Goal: Task Accomplishment & Management: Manage account settings

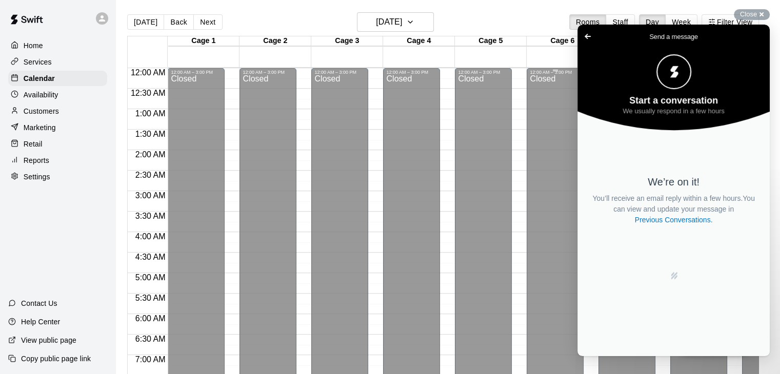
scroll to position [514, 0]
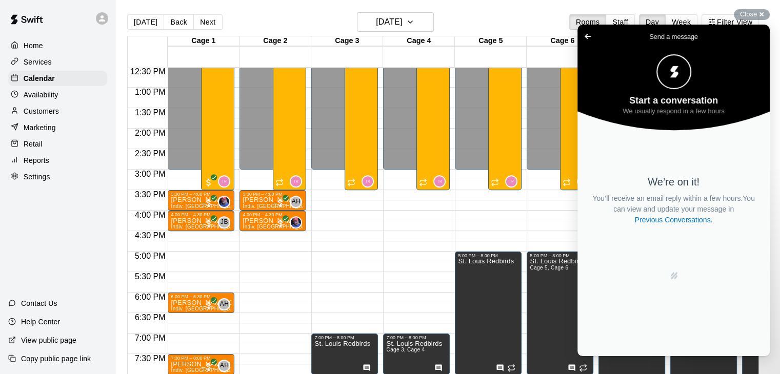
click at [578, 34] on link "Go back" at bounding box center [587, 36] width 25 height 14
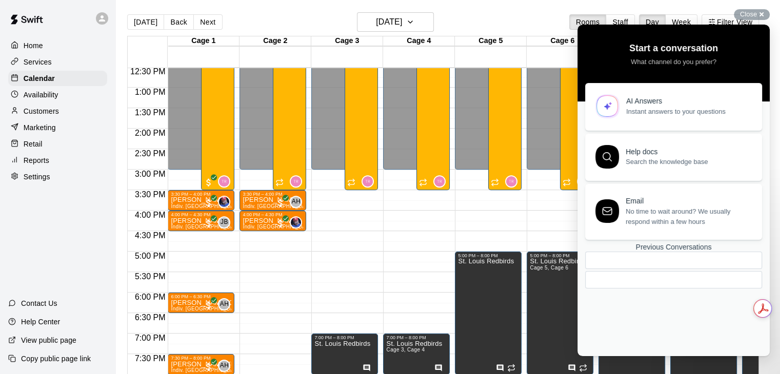
click at [478, 213] on div "12:00 AM – 3:00 PM Closed 5:00 PM – 8:00 PM St. Louis Redbirds 9:00 AM – 12:00 …" at bounding box center [488, 46] width 67 height 985
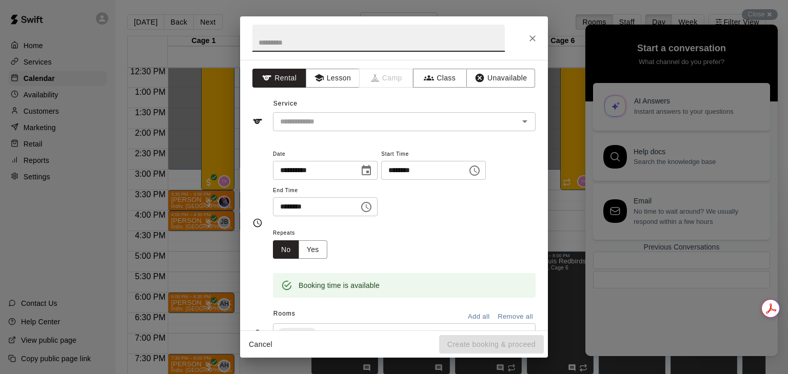
click at [533, 44] on button "Close" at bounding box center [532, 38] width 18 height 18
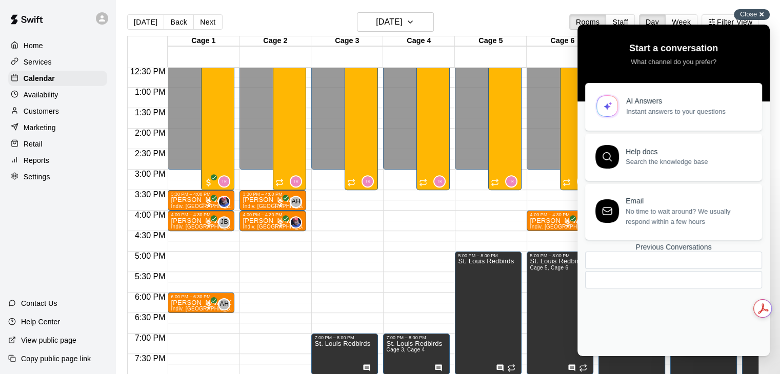
click at [747, 15] on span "Close" at bounding box center [748, 14] width 17 height 8
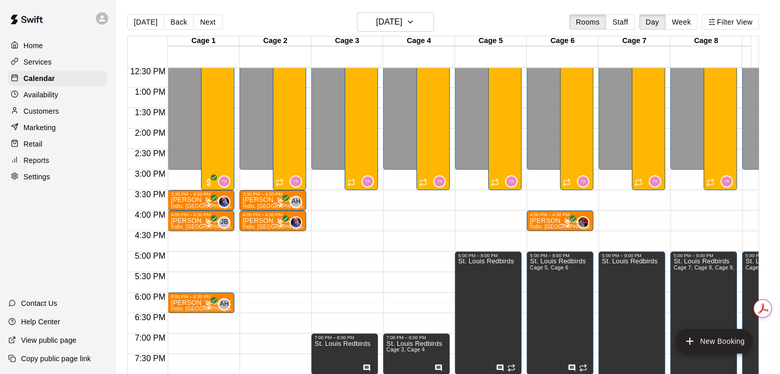
click at [61, 112] on div "Customers" at bounding box center [57, 111] width 99 height 15
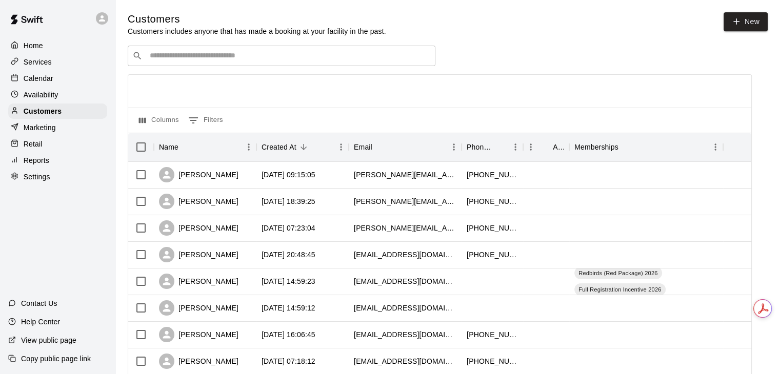
click at [269, 58] on input "Search customers by name or email" at bounding box center [289, 56] width 284 height 10
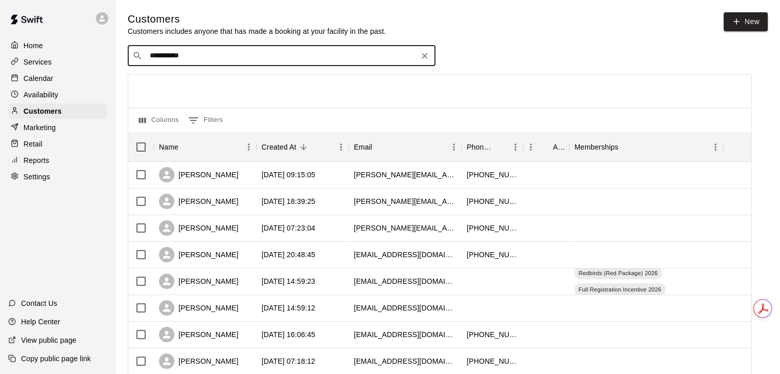
type input "**********"
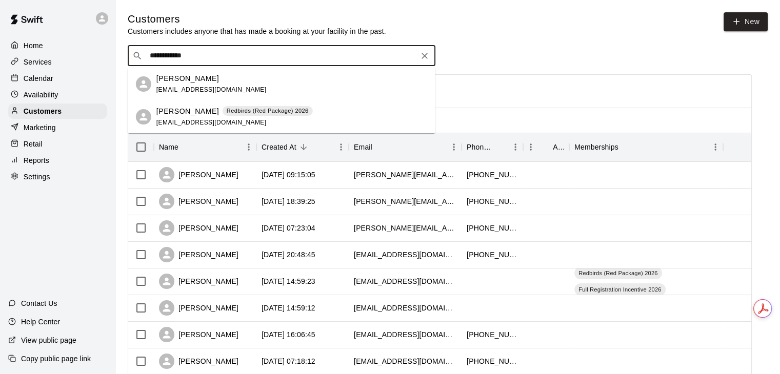
click at [256, 109] on p "Redbirds (Red Package) 2026" at bounding box center [268, 111] width 82 height 9
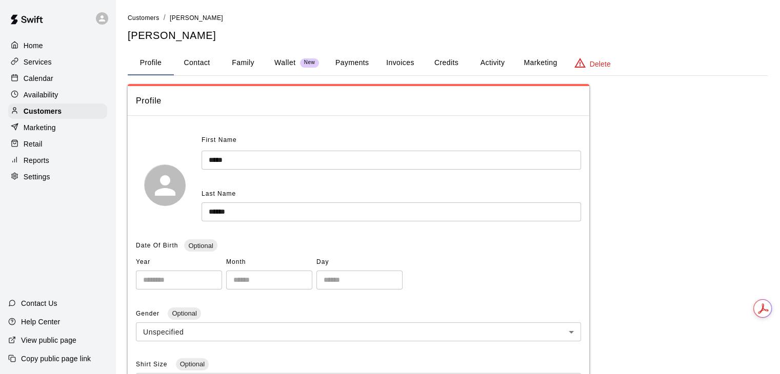
click at [480, 58] on button "Activity" at bounding box center [492, 63] width 46 height 25
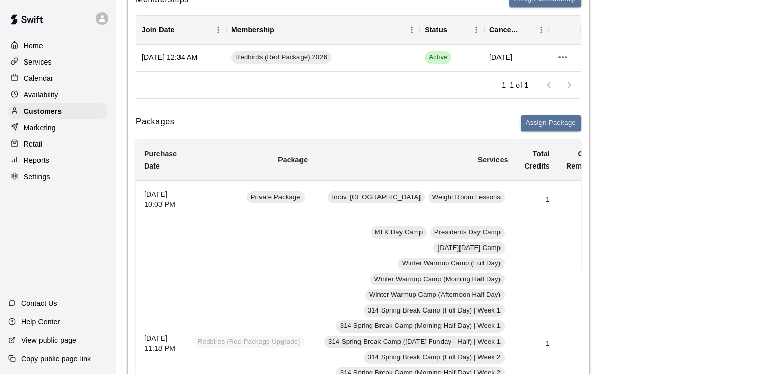
scroll to position [51, 0]
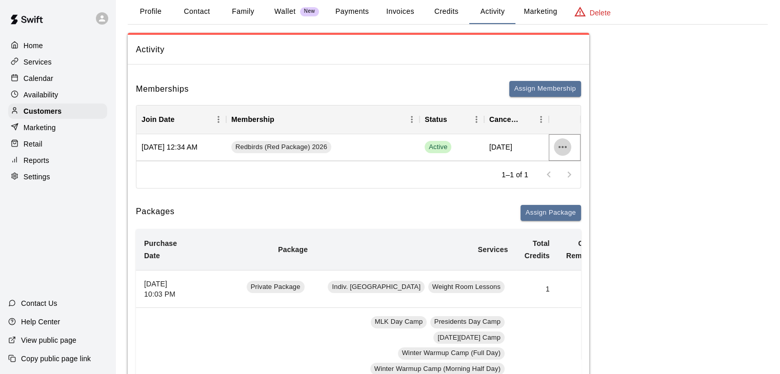
click at [566, 147] on icon "more actions" at bounding box center [562, 147] width 8 height 2
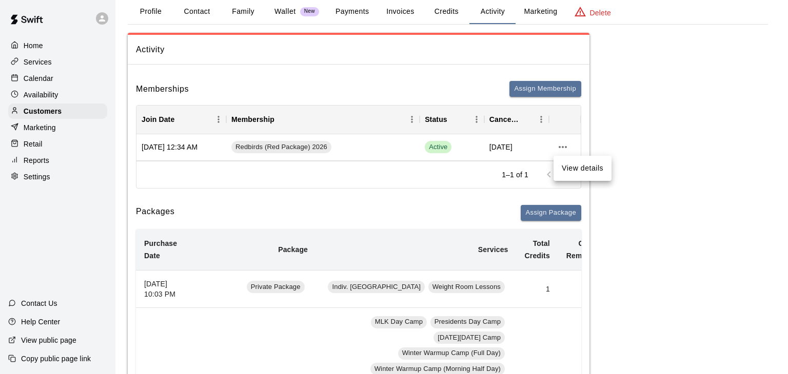
click at [470, 181] on div at bounding box center [394, 187] width 788 height 374
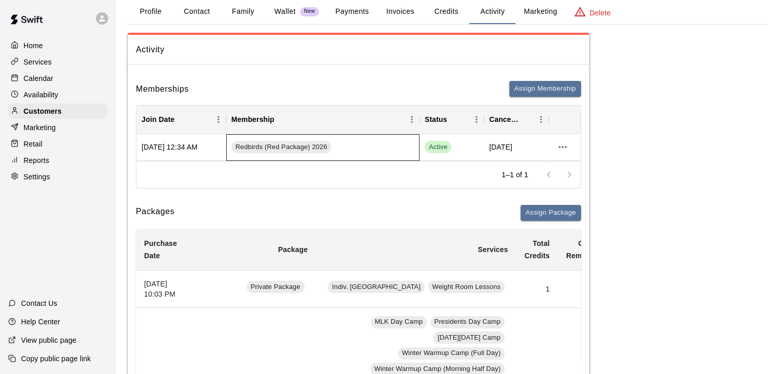
click at [345, 154] on div "Redbirds (Red Package) 2026" at bounding box center [322, 147] width 193 height 27
click at [546, 116] on icon "Cancel Date" at bounding box center [549, 119] width 12 height 12
click at [539, 119] on icon "Menu" at bounding box center [541, 119] width 10 height 10
click at [563, 154] on button "more actions" at bounding box center [562, 146] width 17 height 17
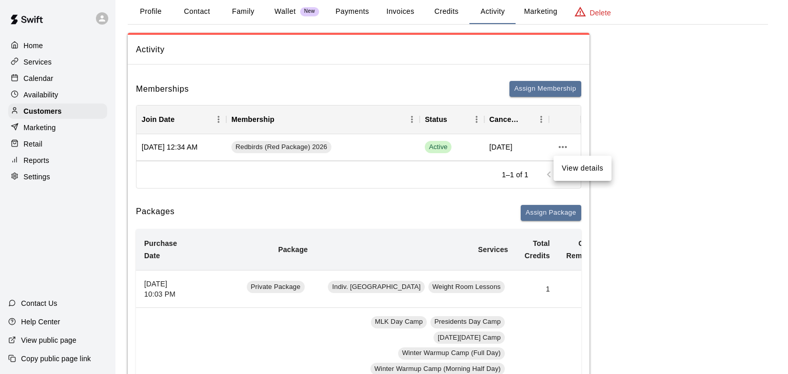
click at [573, 171] on li "View details" at bounding box center [582, 168] width 58 height 17
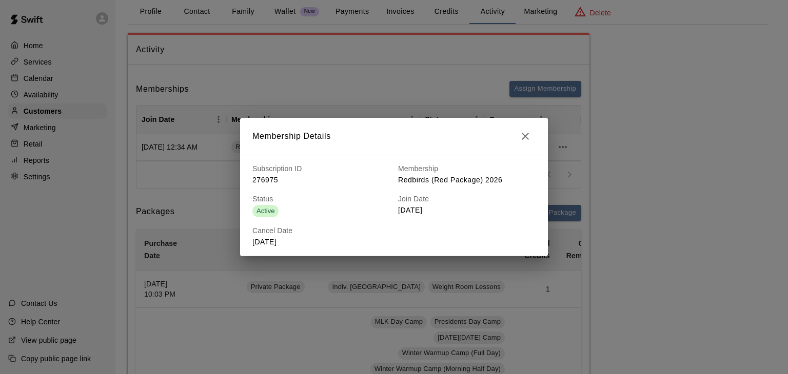
click at [533, 135] on button "button" at bounding box center [525, 136] width 21 height 21
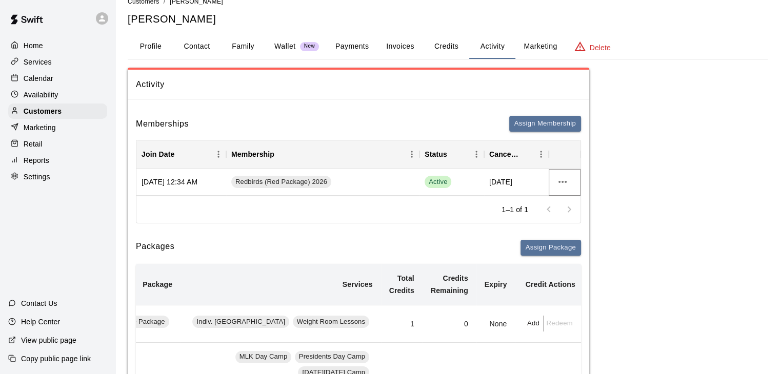
scroll to position [0, 0]
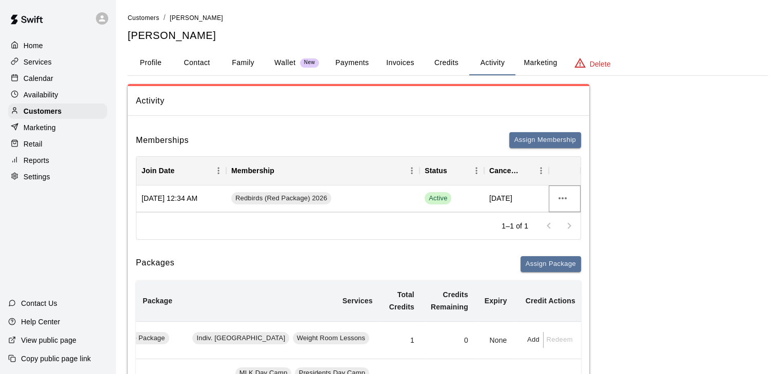
click at [563, 198] on icon "more actions" at bounding box center [562, 198] width 12 height 12
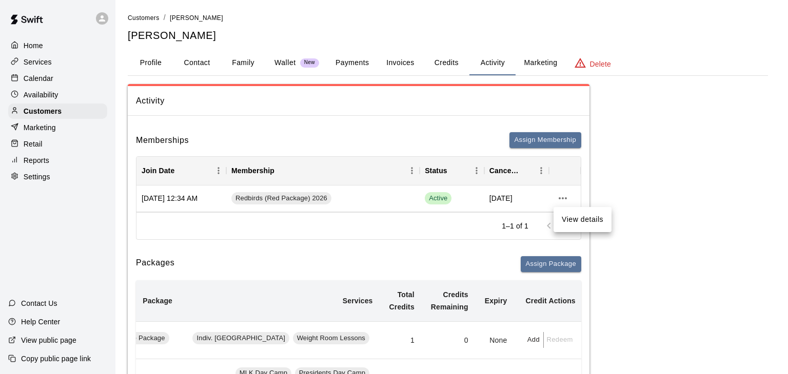
click at [620, 173] on div at bounding box center [394, 187] width 788 height 374
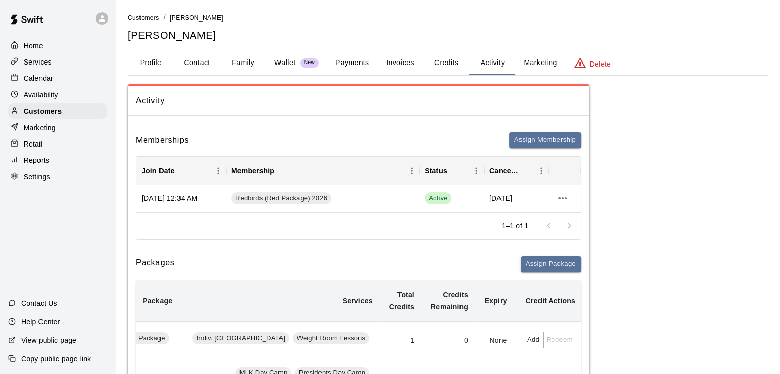
click at [407, 56] on button "Invoices" at bounding box center [400, 63] width 46 height 25
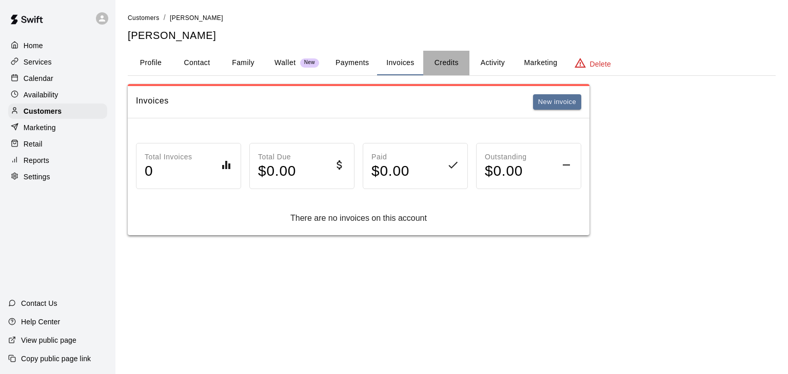
click at [447, 69] on button "Credits" at bounding box center [446, 63] width 46 height 25
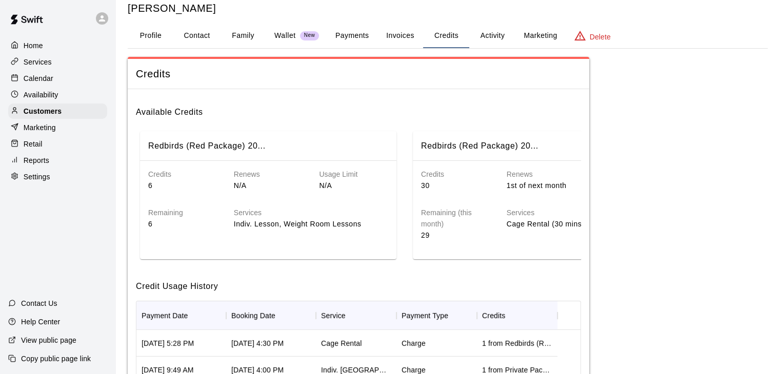
scroll to position [103, 0]
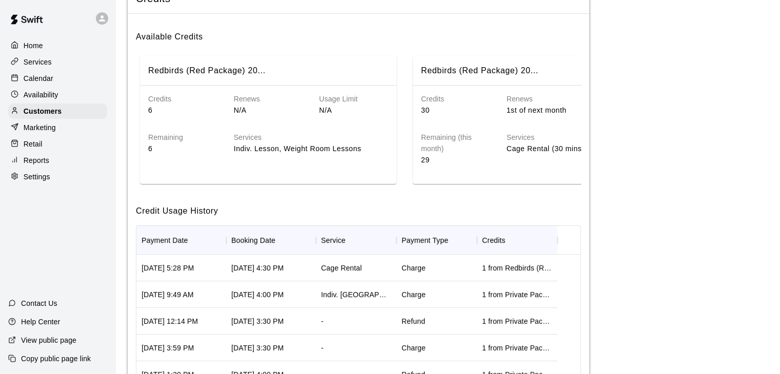
drag, startPoint x: 389, startPoint y: 197, endPoint x: 393, endPoint y: 192, distance: 6.6
click at [390, 194] on div "Available Credits Redbirds (Red Package) 20... Credits 6 Renews N/A Usage Limit…" at bounding box center [359, 236] width 462 height 445
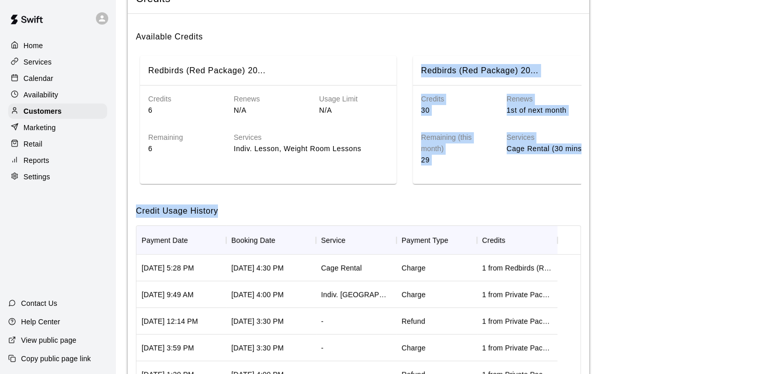
scroll to position [0, 92]
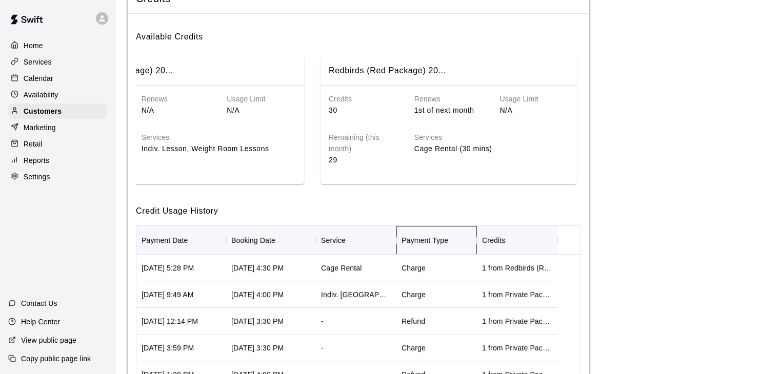
drag, startPoint x: 476, startPoint y: 240, endPoint x: 483, endPoint y: 230, distance: 12.1
click at [477, 238] on div "Payment Type" at bounding box center [477, 240] width 12 height 29
click at [486, 218] on h6 "Credit Usage History" at bounding box center [358, 207] width 445 height 22
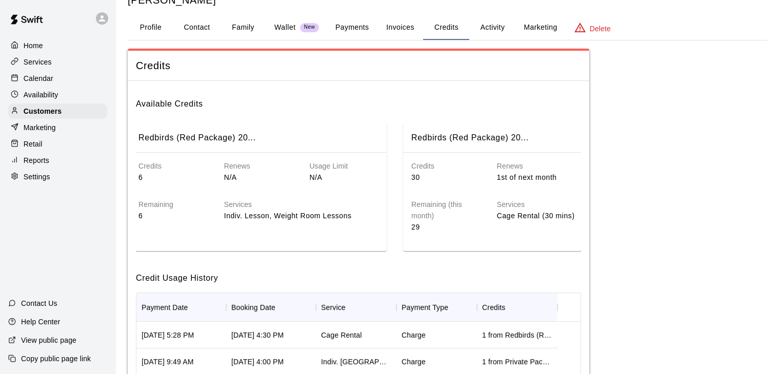
scroll to position [0, 0]
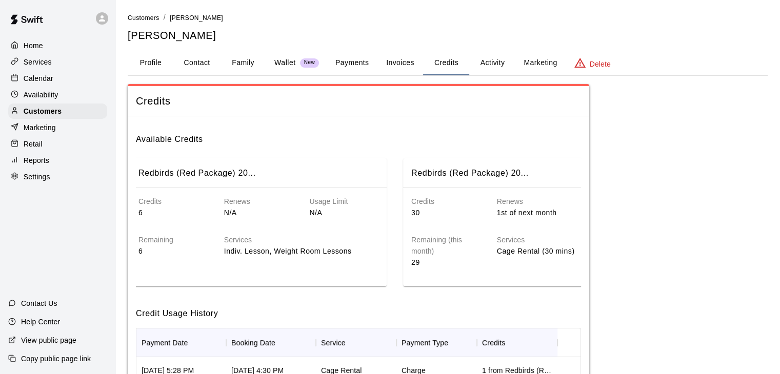
click at [495, 63] on button "Activity" at bounding box center [492, 63] width 46 height 25
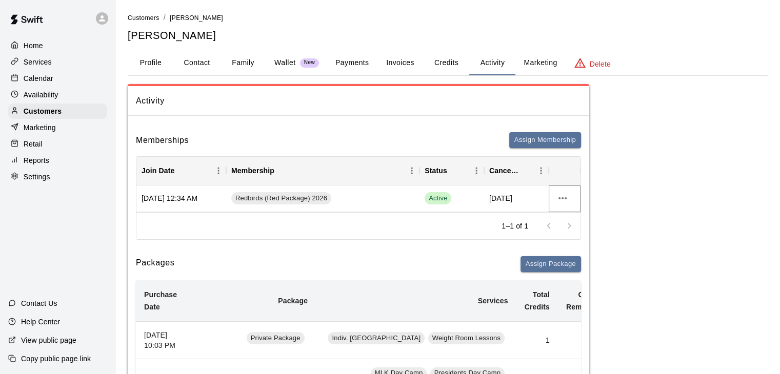
click at [559, 201] on icon "more actions" at bounding box center [562, 198] width 12 height 12
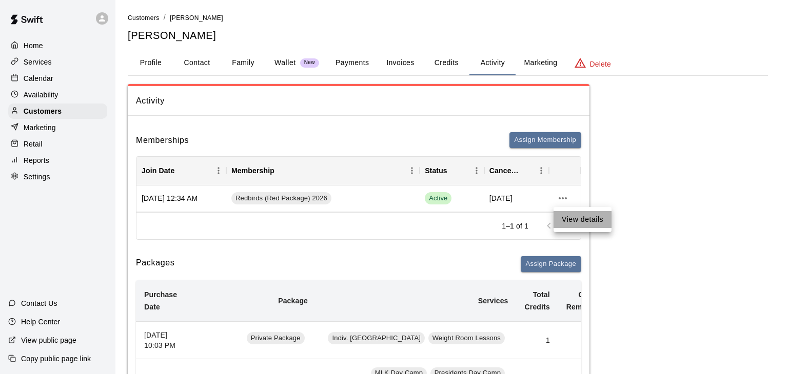
click at [572, 220] on li "View details" at bounding box center [582, 219] width 58 height 17
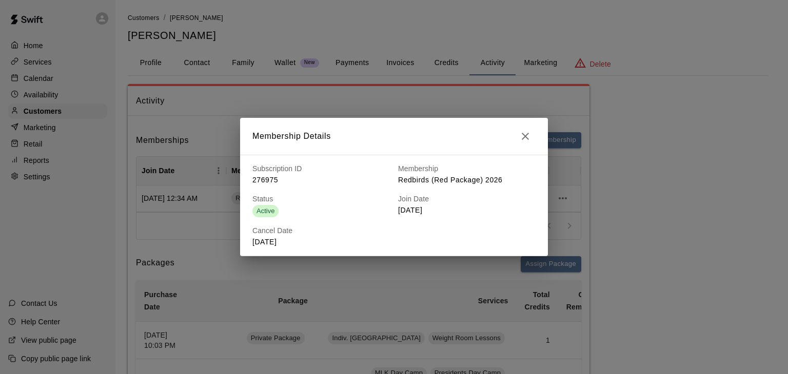
click at [421, 224] on div "Subscription ID 276975 Membership Redbirds (Red Package) 2026 Status Active Joi…" at bounding box center [389, 201] width 291 height 92
click at [527, 136] on icon "button" at bounding box center [525, 136] width 12 height 12
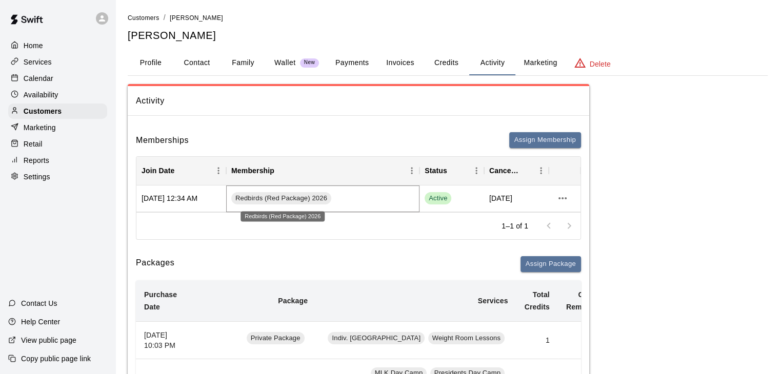
click at [231, 195] on span "Redbirds (Red Package) 2026" at bounding box center [281, 199] width 100 height 10
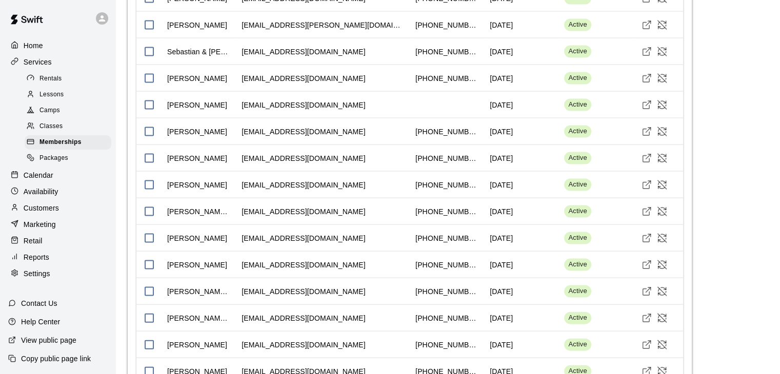
scroll to position [2154, 0]
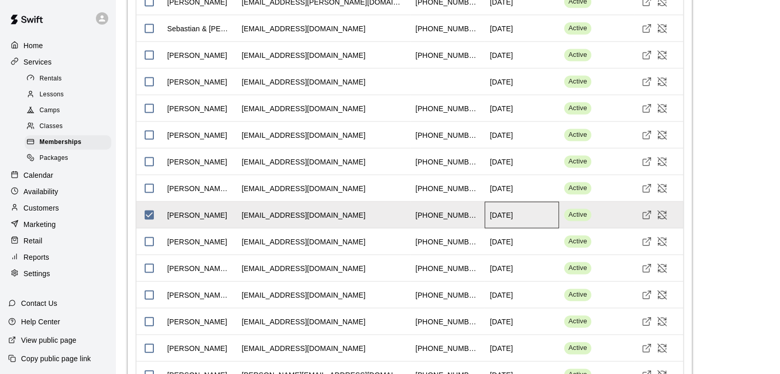
click at [500, 216] on div "[DATE]" at bounding box center [501, 215] width 23 height 10
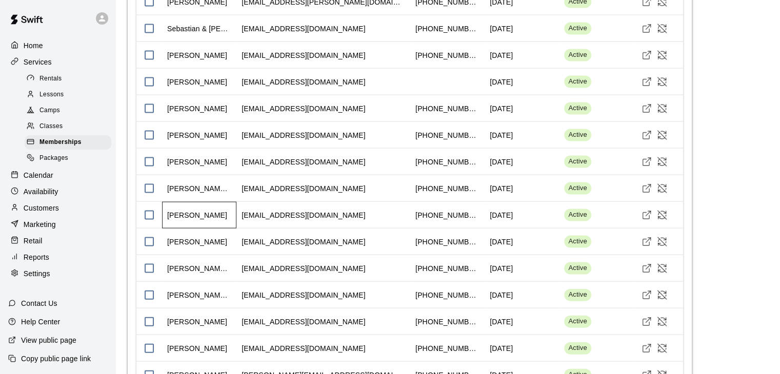
click at [175, 216] on div "[PERSON_NAME]" at bounding box center [197, 215] width 60 height 10
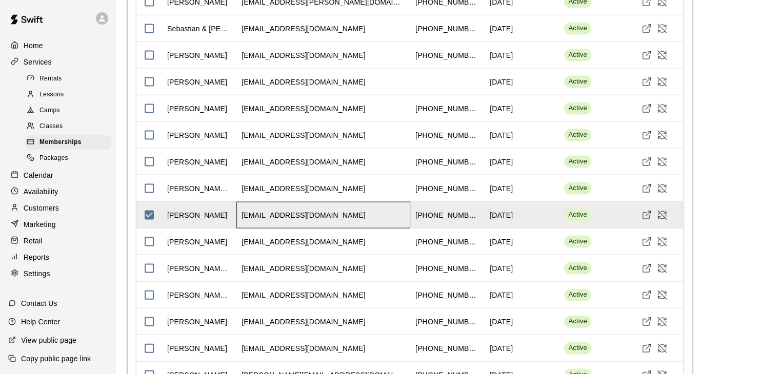
drag, startPoint x: 278, startPoint y: 214, endPoint x: 273, endPoint y: 228, distance: 14.8
click at [273, 228] on div "[PERSON_NAME] [EMAIL_ADDRESS][DOMAIN_NAME] +17602674587 [DATE] Active [PERSON_N…" at bounding box center [409, 42] width 547 height 2347
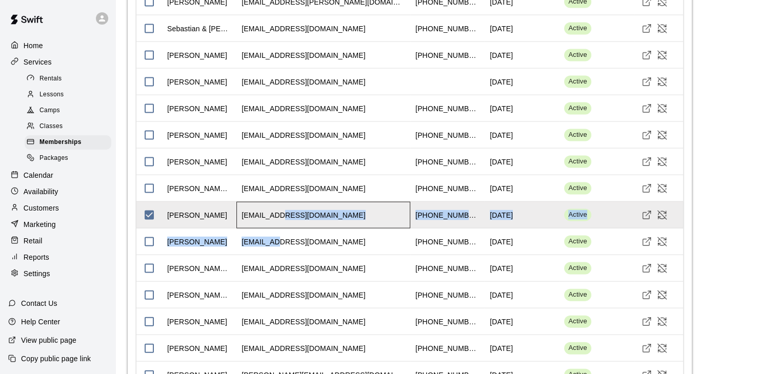
click at [312, 212] on div "[EMAIL_ADDRESS][DOMAIN_NAME]" at bounding box center [304, 215] width 124 height 10
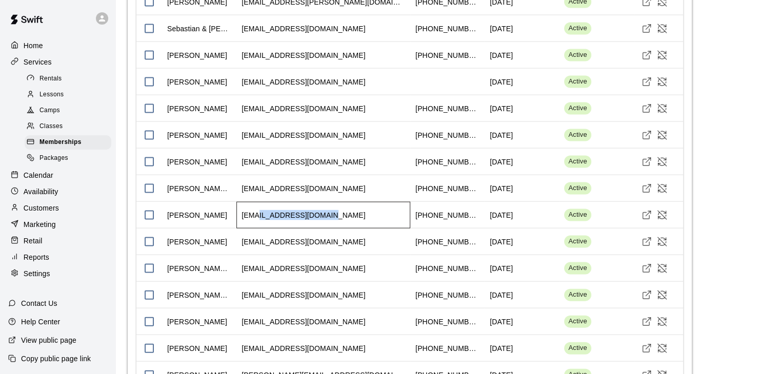
drag, startPoint x: 325, startPoint y: 215, endPoint x: 267, endPoint y: 218, distance: 58.0
click at [252, 215] on div "[EMAIL_ADDRESS][DOMAIN_NAME]" at bounding box center [323, 215] width 174 height 27
click at [250, 216] on div "[EMAIL_ADDRESS][DOMAIN_NAME]" at bounding box center [304, 215] width 124 height 10
click at [283, 210] on div "[EMAIL_ADDRESS][DOMAIN_NAME]" at bounding box center [304, 215] width 124 height 10
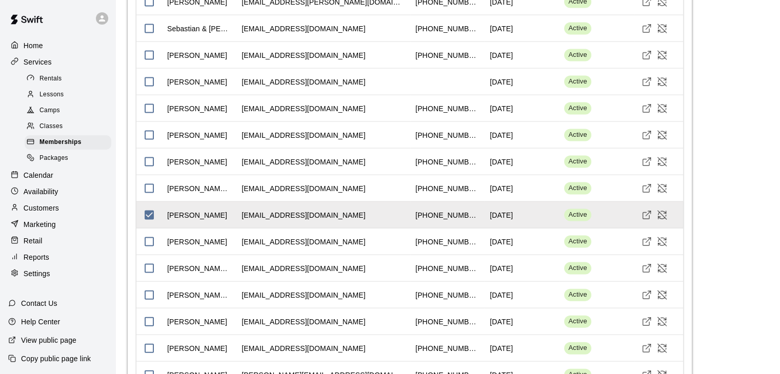
click at [240, 215] on div "[EMAIL_ADDRESS][DOMAIN_NAME]" at bounding box center [323, 215] width 174 height 27
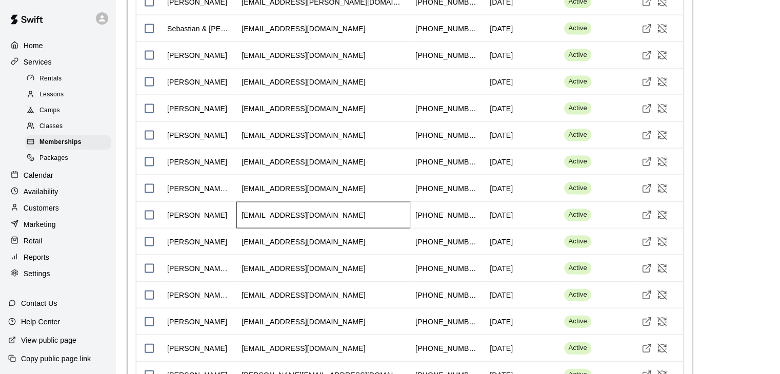
click at [253, 211] on div "[EMAIL_ADDRESS][DOMAIN_NAME]" at bounding box center [304, 215] width 124 height 10
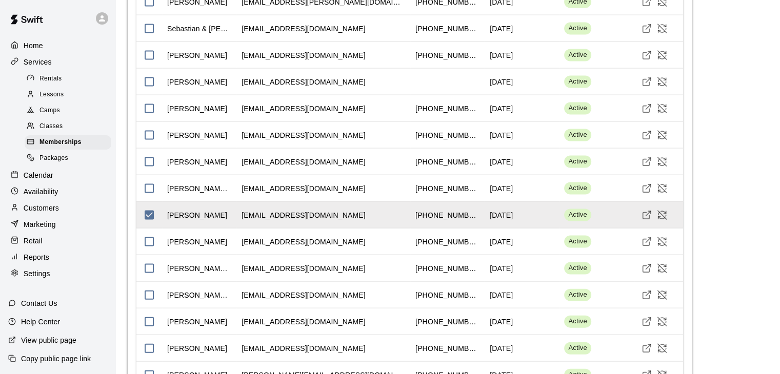
click at [687, 213] on div "1 customer selected Select all 88 customers New Name Email Phone Cancels Date S…" at bounding box center [410, 30] width 564 height 2465
